Goal: Transaction & Acquisition: Download file/media

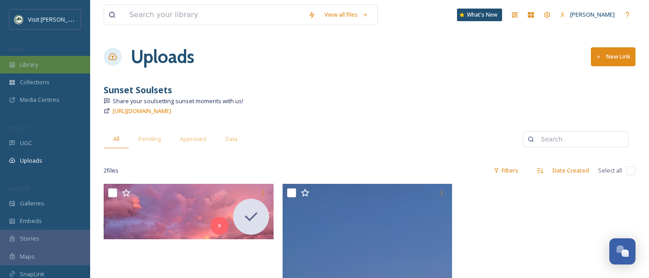
click at [37, 59] on div "Library" at bounding box center [45, 65] width 90 height 18
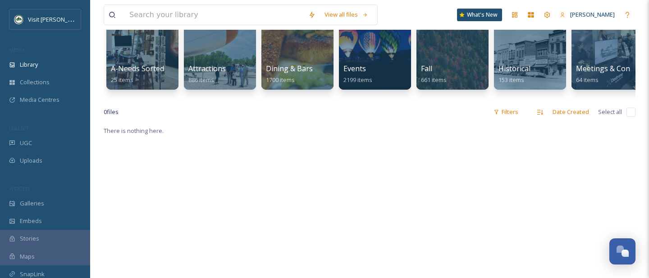
scroll to position [114, 0]
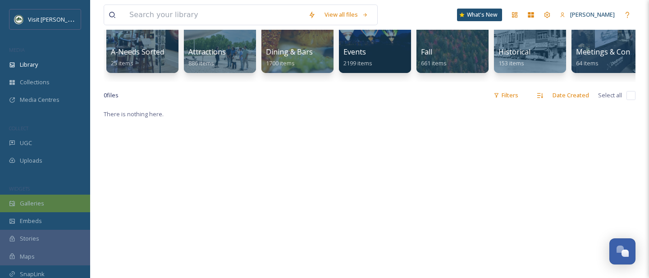
click at [38, 207] on span "Galleries" at bounding box center [32, 203] width 24 height 9
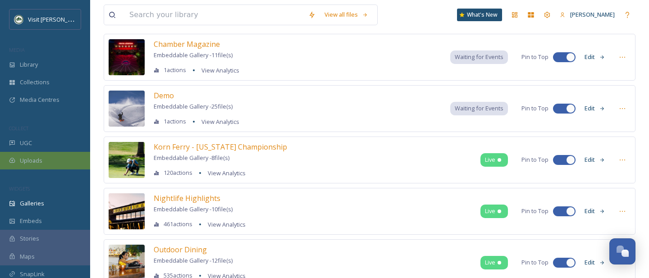
scroll to position [151, 0]
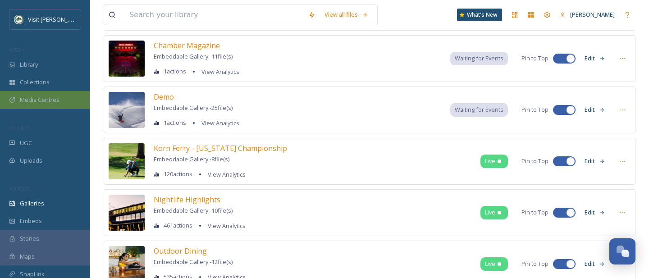
click at [62, 101] on div "Media Centres" at bounding box center [45, 100] width 90 height 18
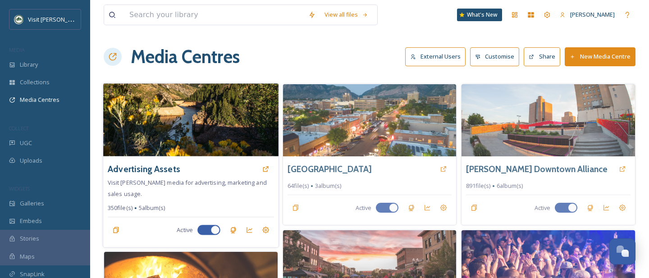
click at [185, 100] on img at bounding box center [190, 119] width 175 height 73
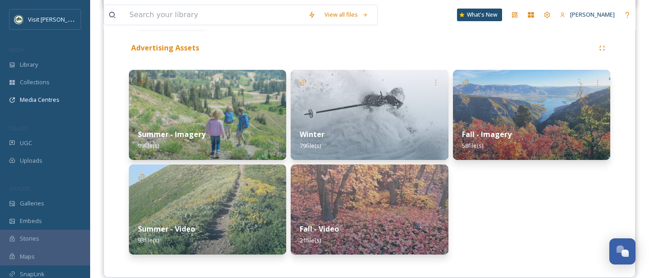
scroll to position [207, 0]
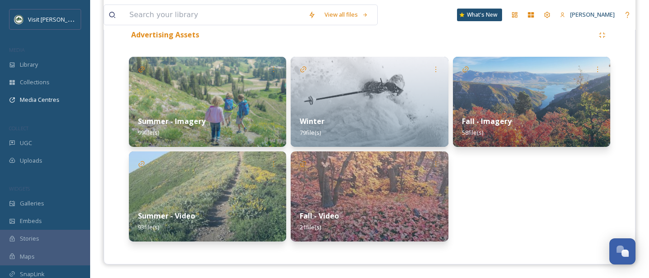
click at [475, 113] on div "Fall - Imagery 58 file(s)" at bounding box center [531, 127] width 157 height 40
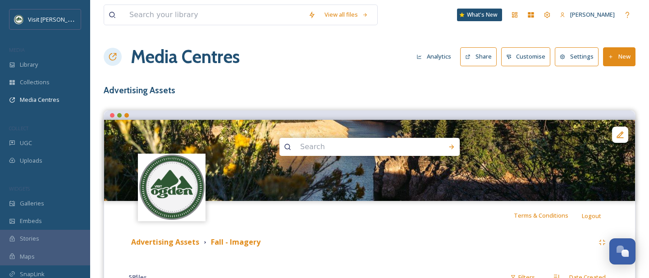
click at [478, 52] on button "Share" at bounding box center [478, 56] width 37 height 18
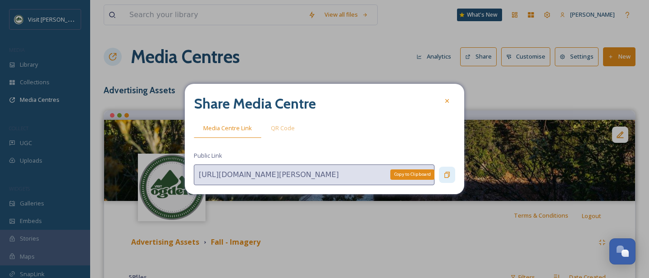
click at [445, 171] on icon at bounding box center [447, 174] width 7 height 7
click at [452, 175] on div "Copy to Clipboard" at bounding box center [447, 175] width 16 height 16
click at [447, 105] on icon at bounding box center [447, 100] width 7 height 7
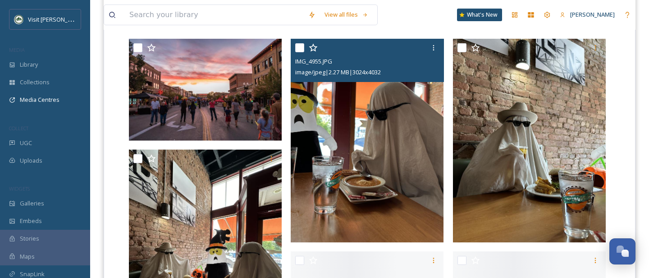
scroll to position [253, 0]
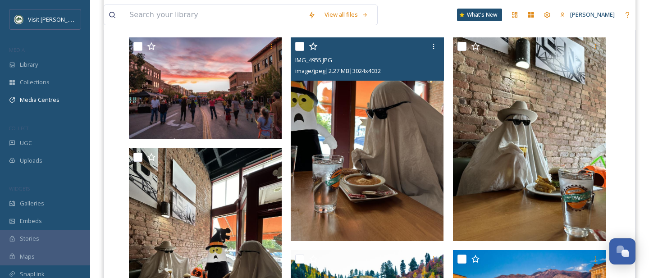
click at [300, 44] on input "checkbox" at bounding box center [299, 46] width 9 height 9
checkbox input "true"
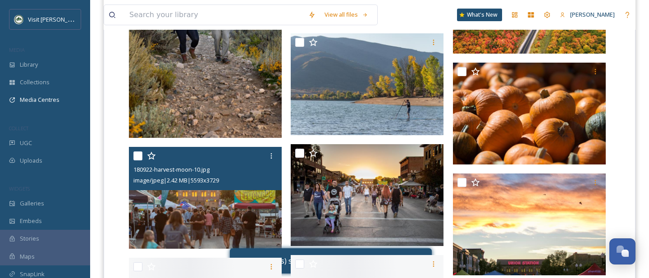
scroll to position [1171, 0]
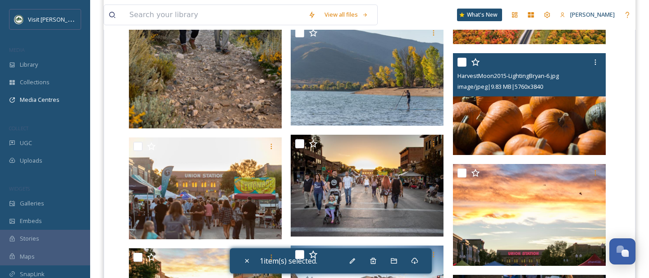
click at [463, 60] on input "checkbox" at bounding box center [462, 62] width 9 height 9
checkbox input "true"
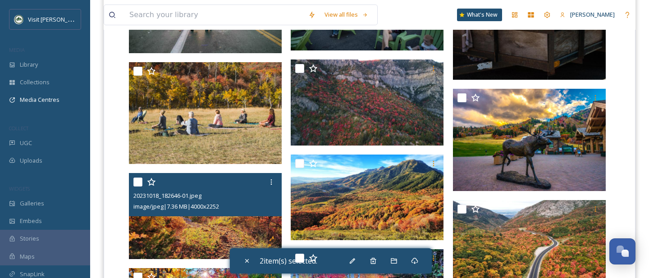
scroll to position [1467, 0]
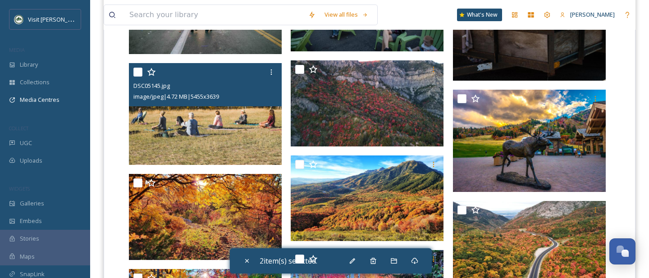
click at [140, 66] on div at bounding box center [206, 72] width 146 height 16
click at [137, 72] on input "checkbox" at bounding box center [137, 72] width 9 height 9
checkbox input "true"
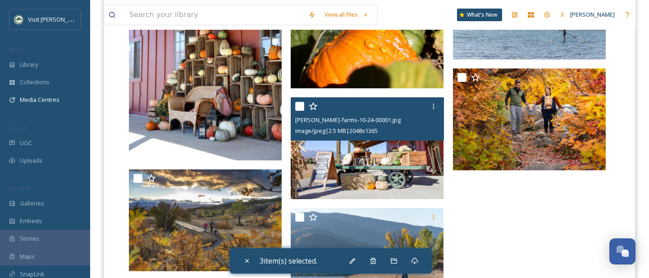
scroll to position [2451, 0]
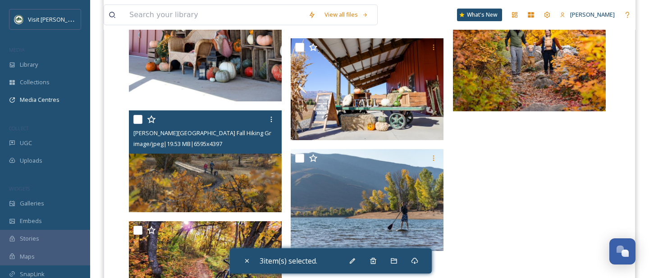
click at [142, 119] on input "checkbox" at bounding box center [137, 119] width 9 height 9
checkbox input "true"
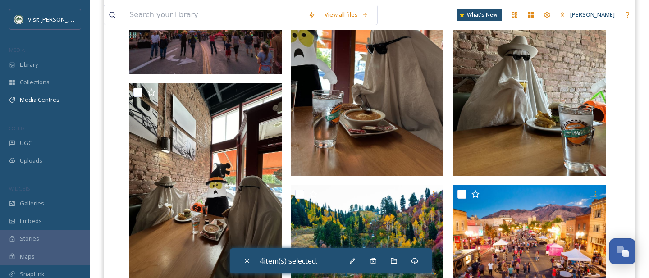
scroll to position [335, 0]
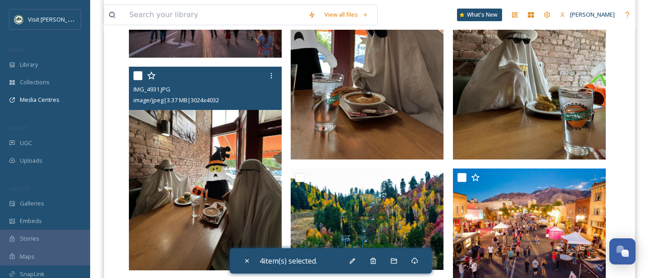
click at [134, 74] on input "checkbox" at bounding box center [137, 75] width 9 height 9
checkbox input "true"
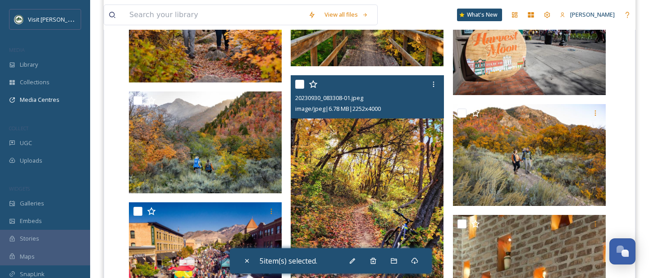
scroll to position [633, 0]
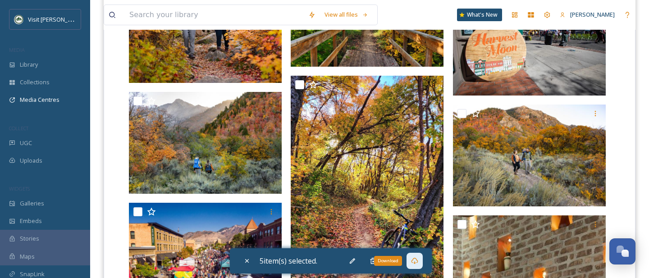
click at [420, 265] on div "Download" at bounding box center [415, 261] width 16 height 16
